Goal: Check status: Check status

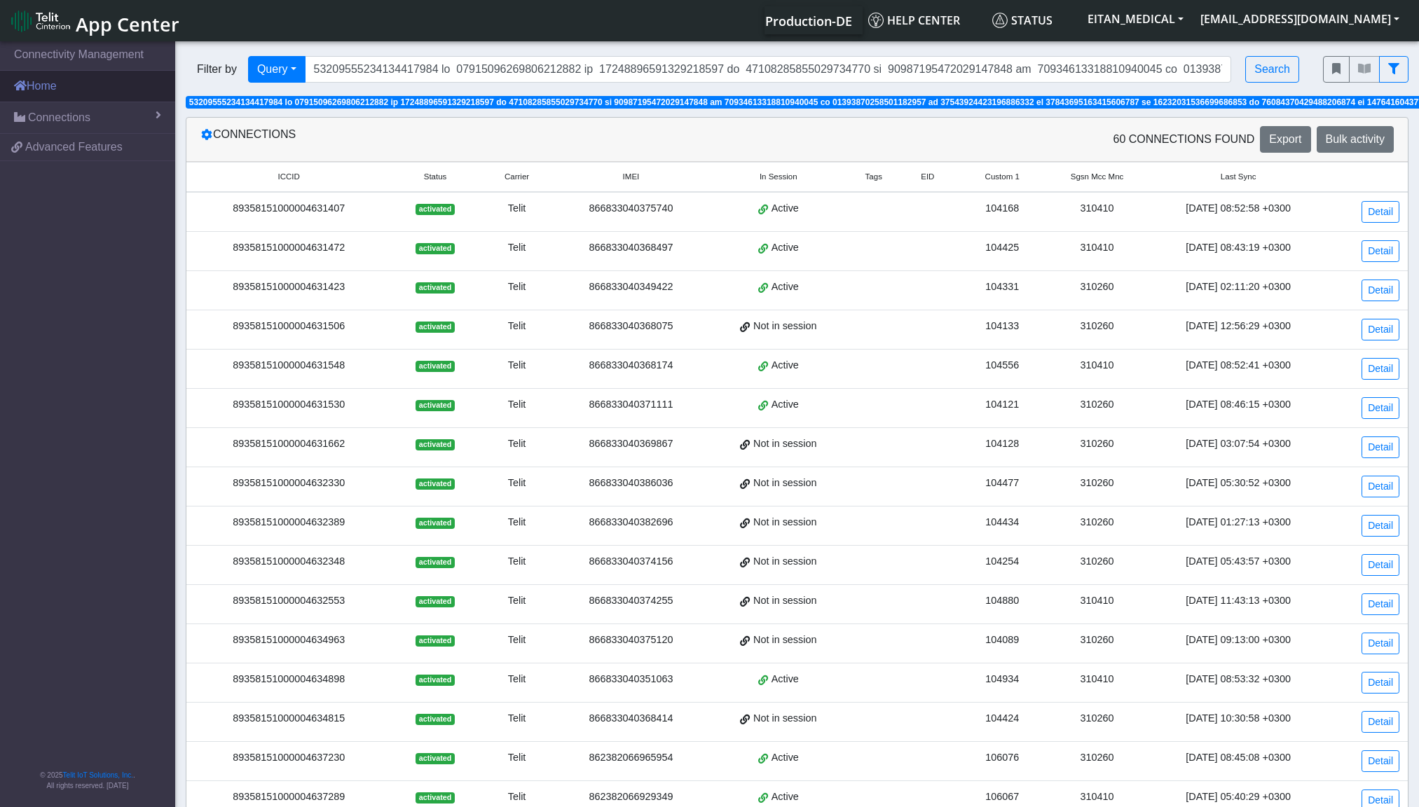
drag, startPoint x: 0, startPoint y: 0, endPoint x: 37, endPoint y: 88, distance: 95.2
click at [37, 88] on link "Home" at bounding box center [87, 86] width 175 height 31
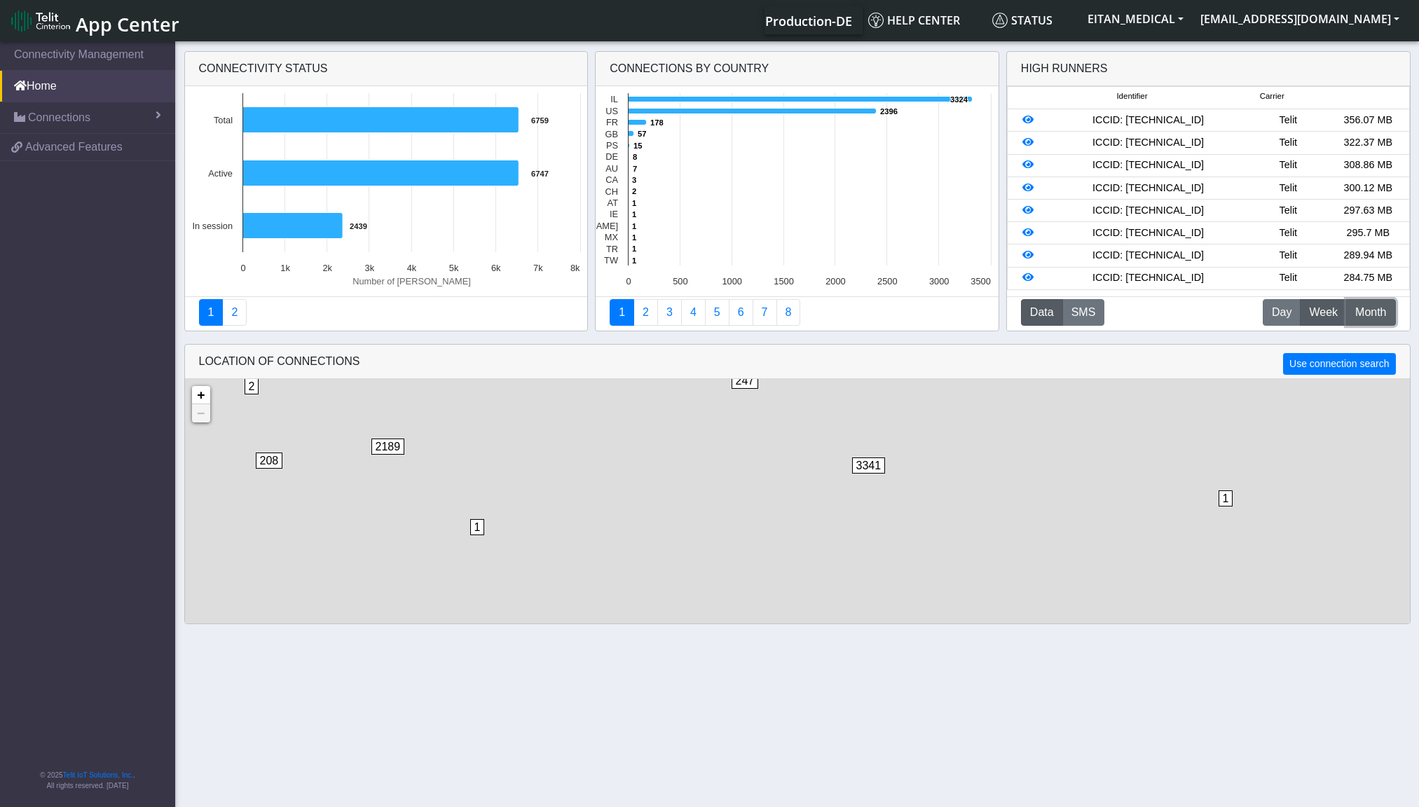
click at [1351, 308] on button "M Month" at bounding box center [1370, 312] width 49 height 27
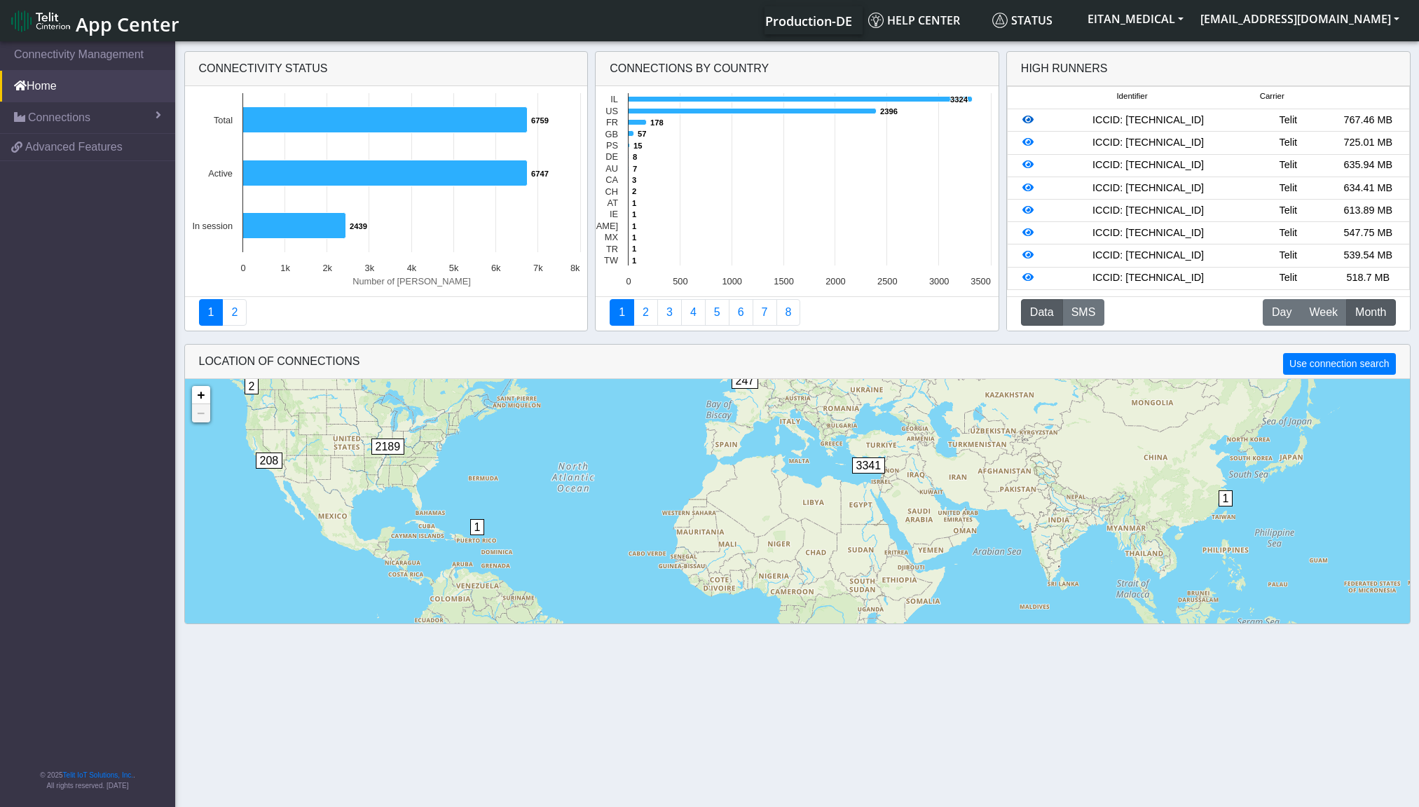
click at [1028, 123] on icon at bounding box center [1028, 120] width 11 height 10
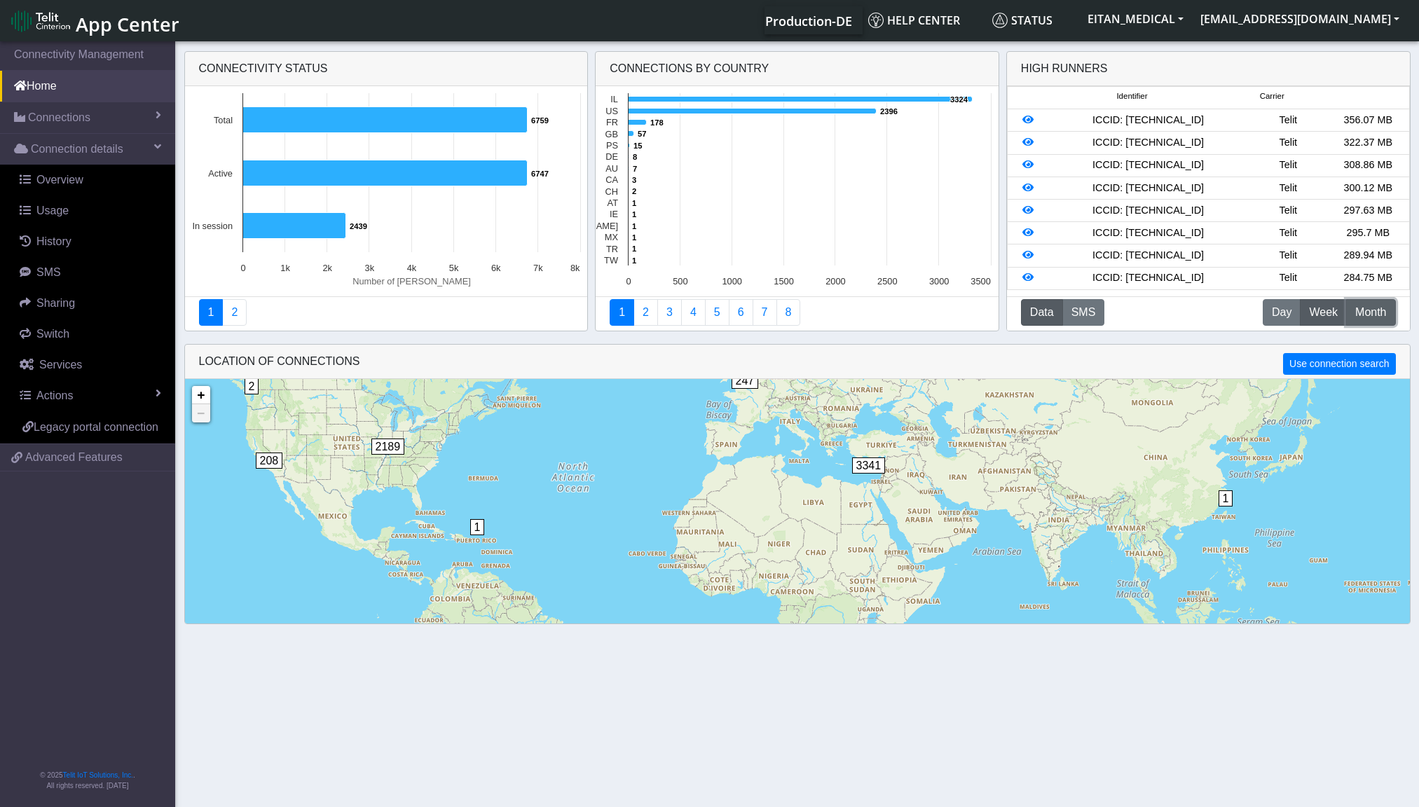
click at [1358, 313] on span "Month" at bounding box center [1371, 312] width 31 height 17
click at [1030, 228] on link at bounding box center [1028, 232] width 11 height 11
